Goal: Information Seeking & Learning: Find specific fact

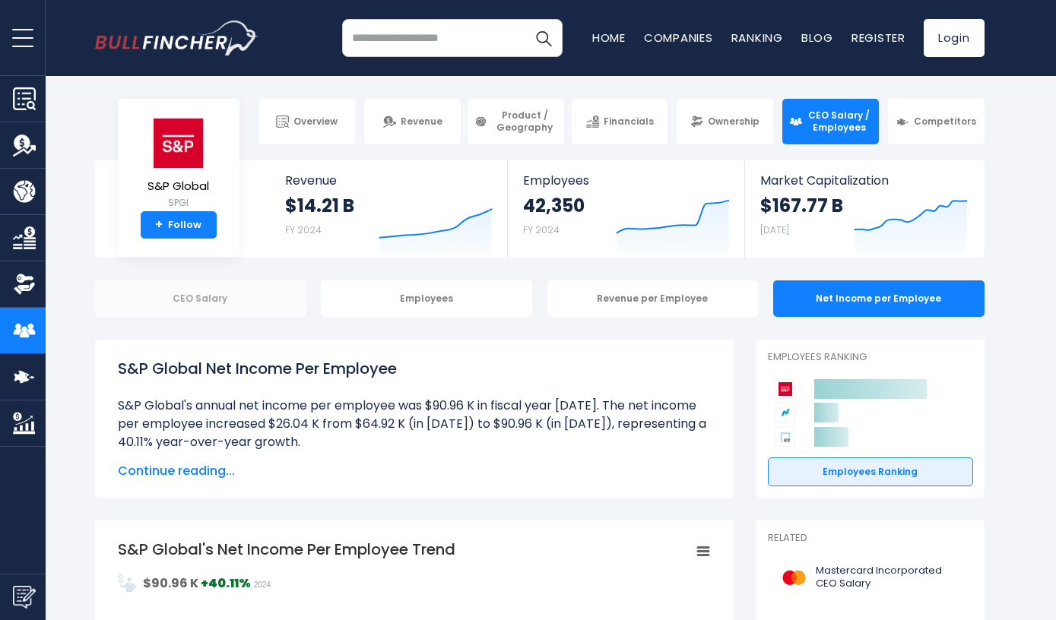
click at [256, 302] on div "CEO Salary" at bounding box center [200, 298] width 211 height 36
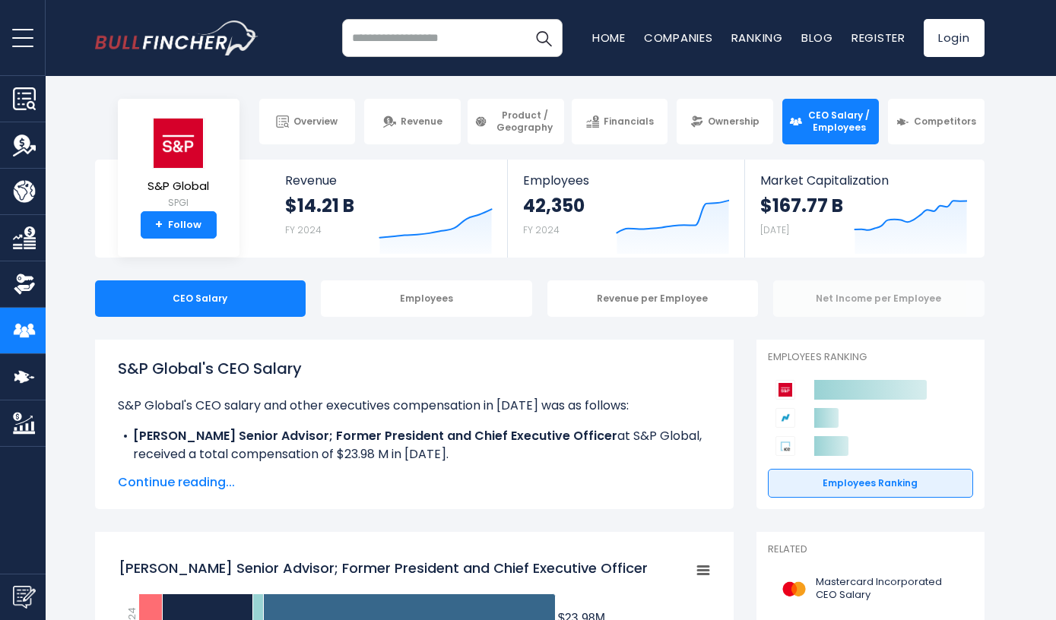
click at [845, 303] on div "Net Income per Employee" at bounding box center [878, 298] width 211 height 36
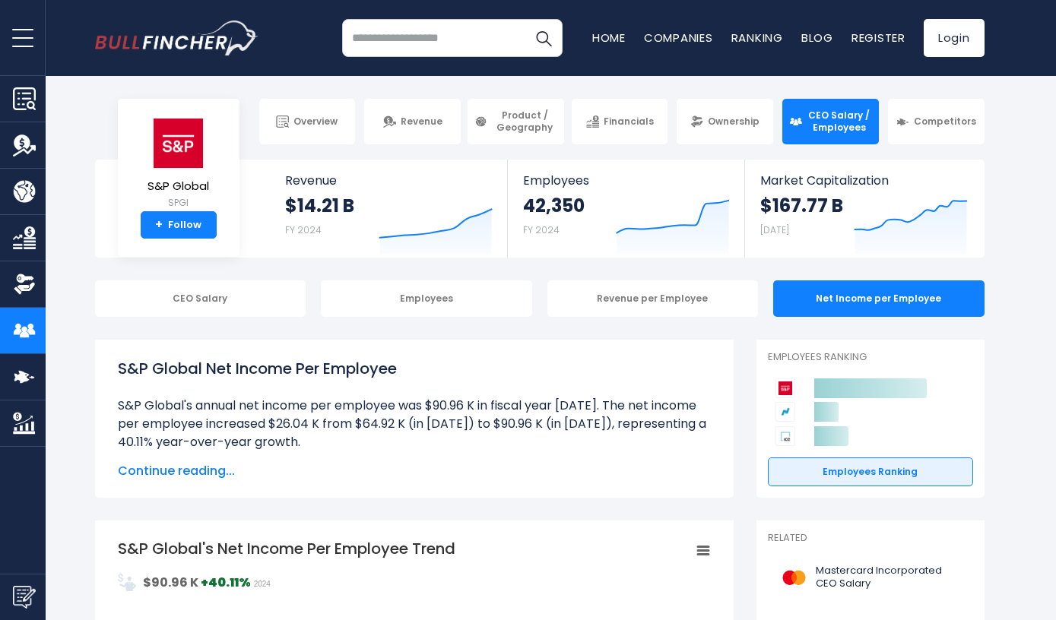
click at [169, 142] on div "Overview Revenue Product / Geography Financials Ownership CEO Salary / Employees" at bounding box center [539, 122] width 889 height 46
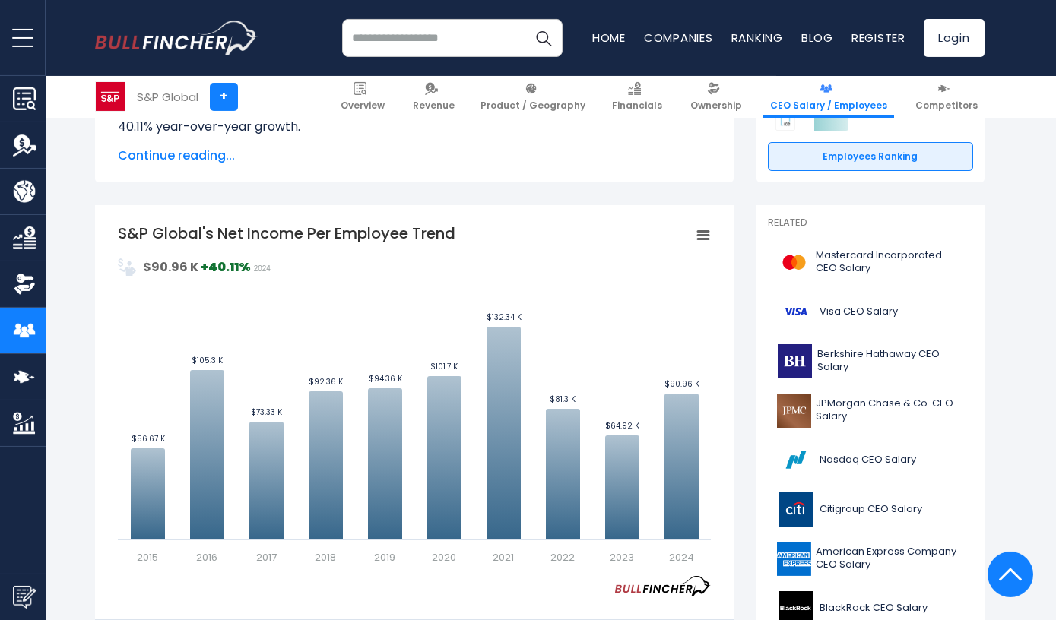
scroll to position [125, 0]
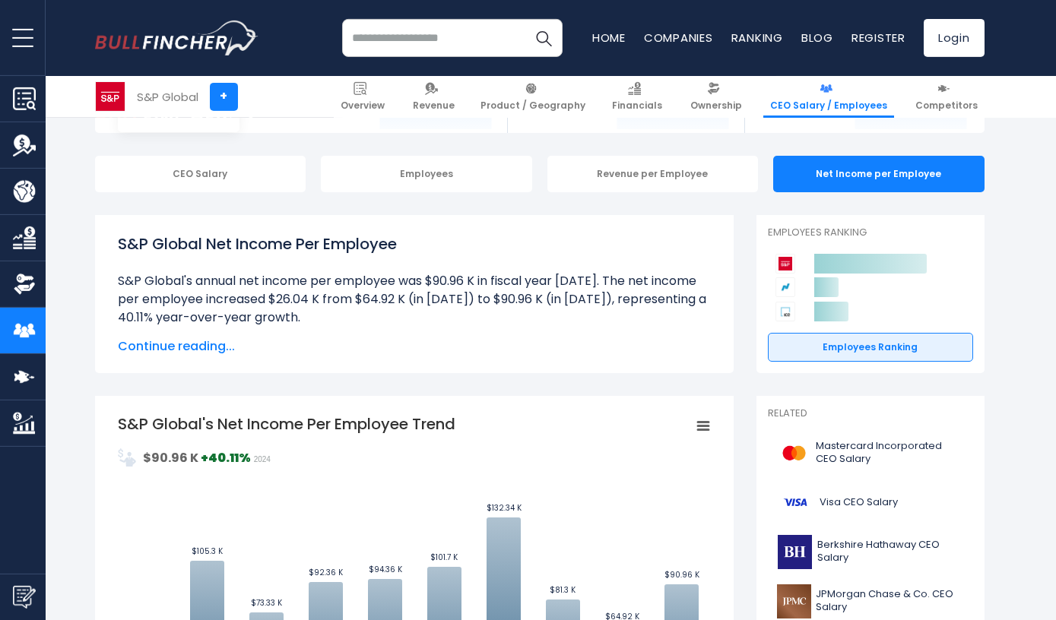
click at [398, 36] on input "search" at bounding box center [452, 38] width 220 height 38
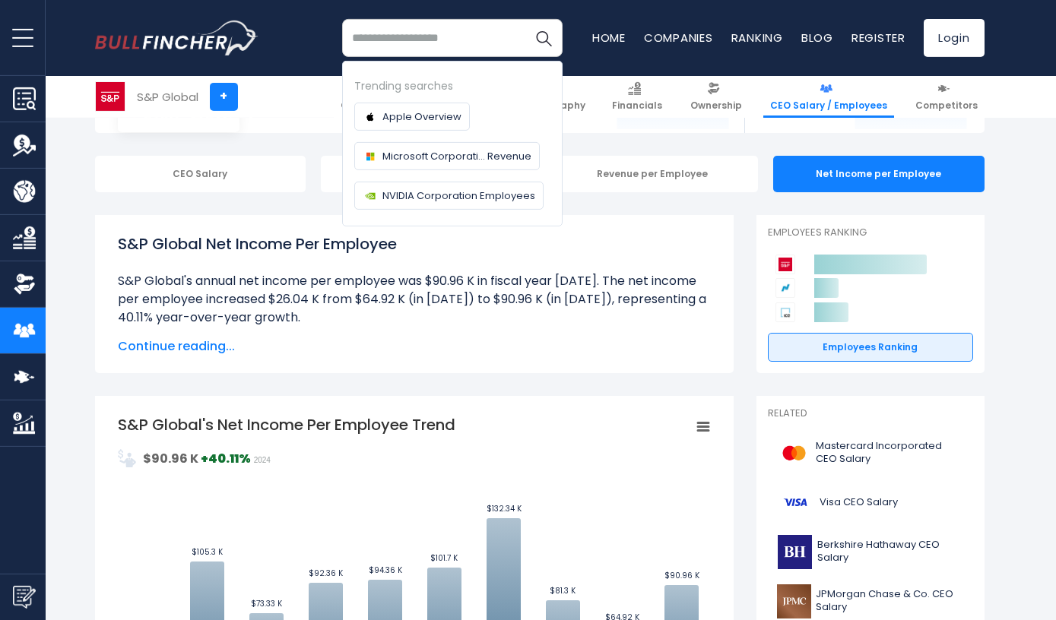
click at [508, 283] on li "S&P Global's annual net income per employee was $90.96 K in fiscal year [DATE].…" at bounding box center [414, 299] width 593 height 55
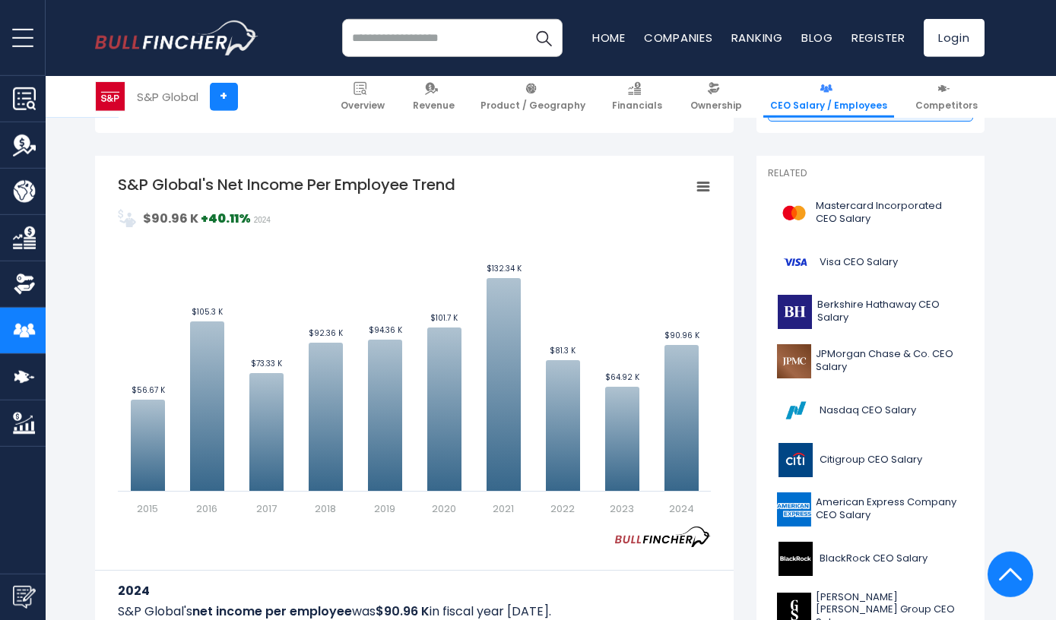
scroll to position [0, 0]
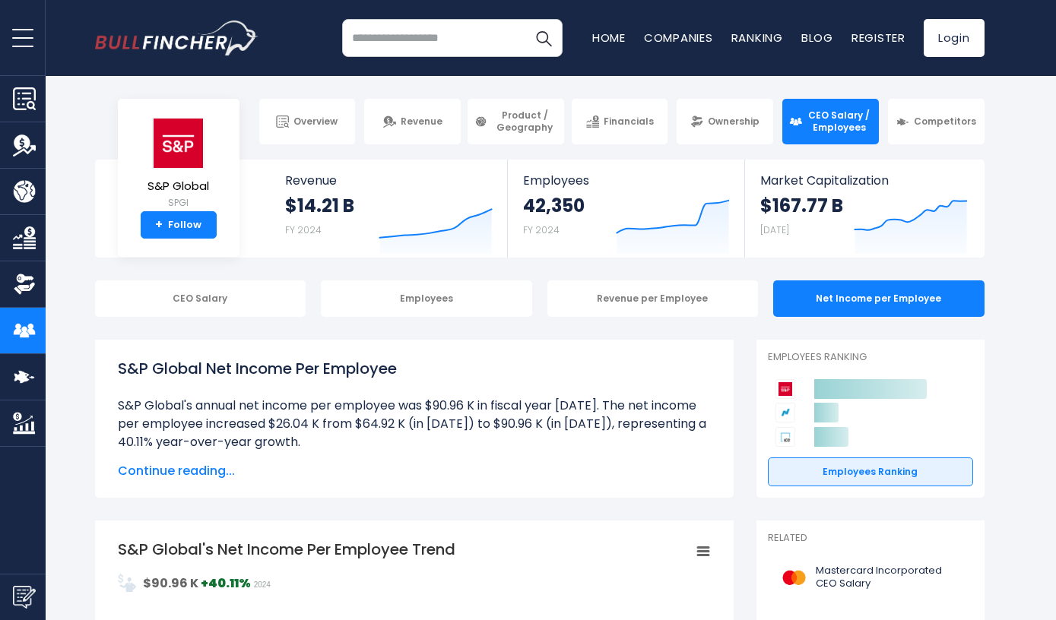
click at [477, 391] on div "S&P Global Net Income Per Employee S&P Global's annual net income per employee …" at bounding box center [414, 404] width 593 height 95
